Goal: Task Accomplishment & Management: Use online tool/utility

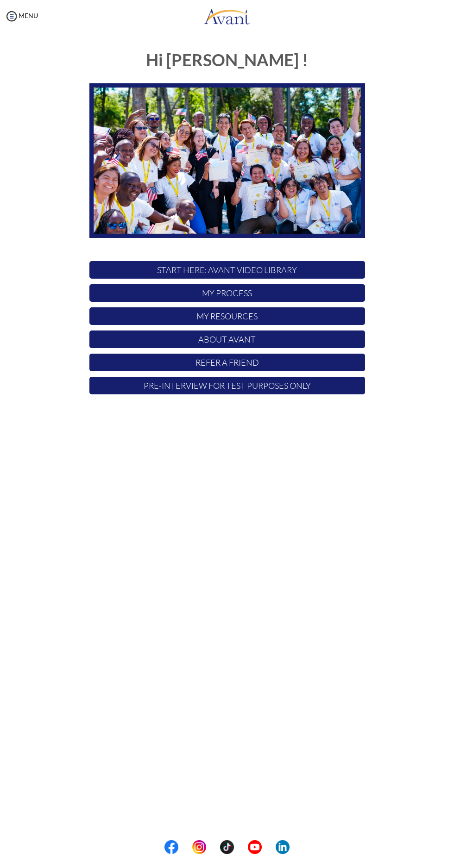
click at [0, 0] on div at bounding box center [0, 0] width 0 height 0
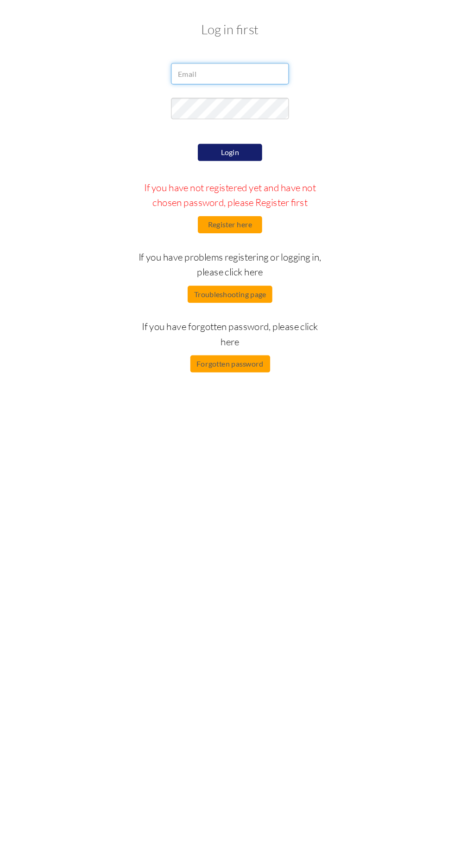
click at [221, 97] on input "email" at bounding box center [227, 95] width 102 height 19
type input "[EMAIL_ADDRESS][DOMAIN_NAME]"
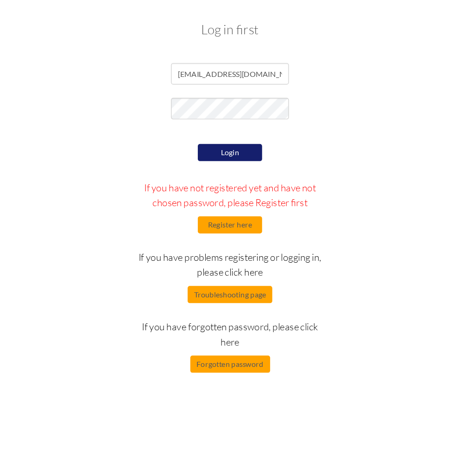
click at [243, 146] on form "[EMAIL_ADDRESS][DOMAIN_NAME] Login If you have not registered yet and have not …" at bounding box center [226, 220] width 333 height 268
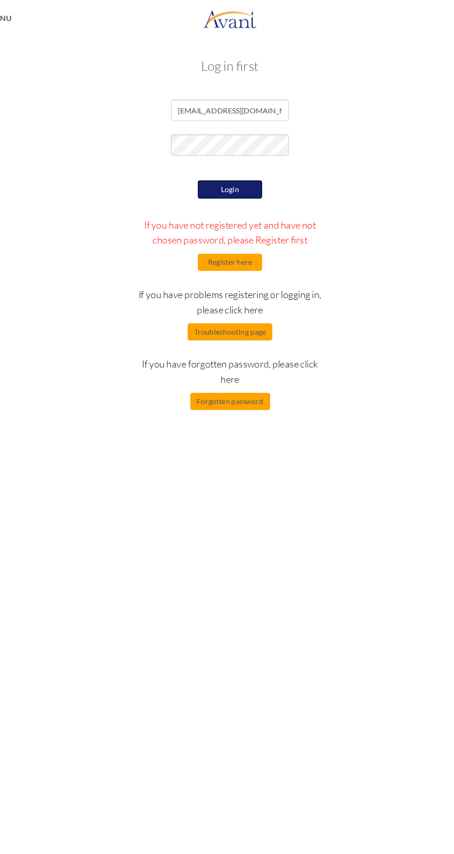
click at [232, 167] on button "Login" at bounding box center [227, 164] width 56 height 16
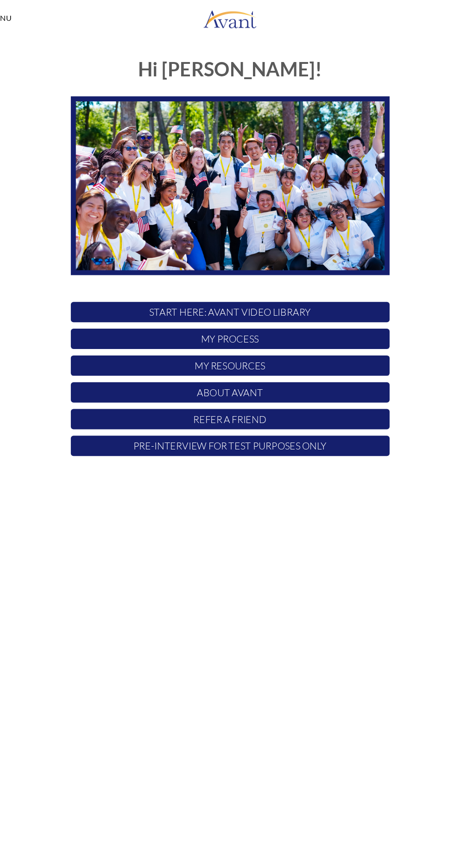
click at [244, 293] on p "My Process" at bounding box center [226, 293] width 275 height 18
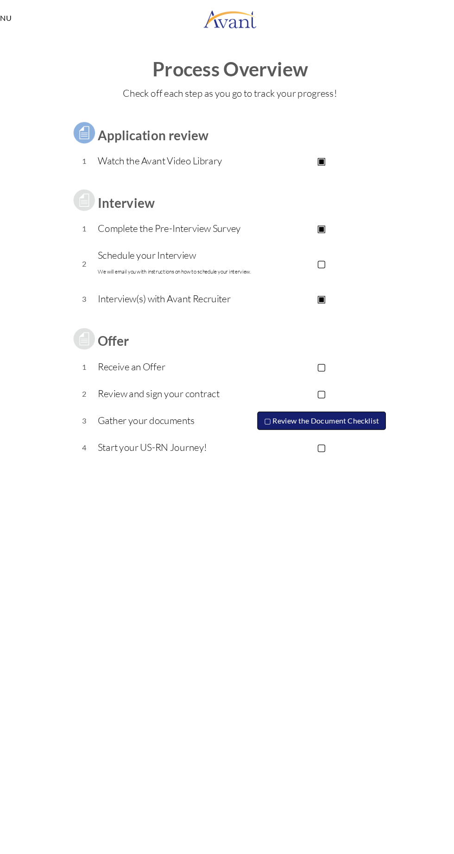
click at [307, 366] on button "▢ Review the Document Checklist" at bounding box center [305, 364] width 111 height 16
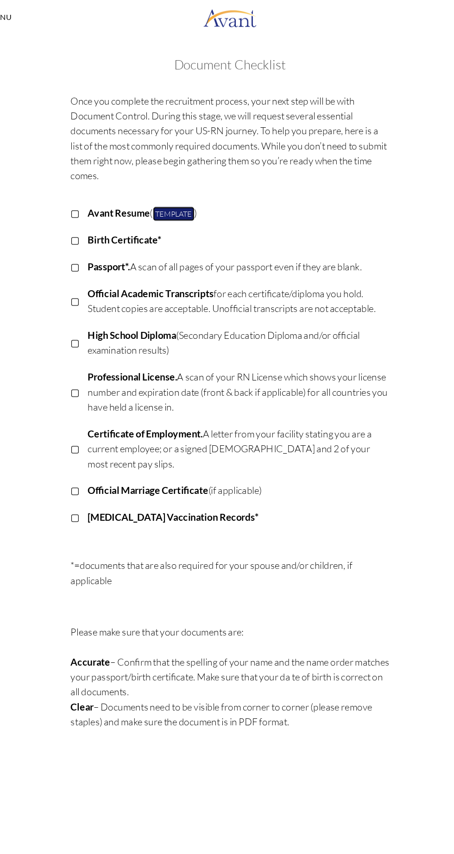
click at [185, 183] on link "Template" at bounding box center [178, 186] width 36 height 12
